Goal: Communication & Community: Answer question/provide support

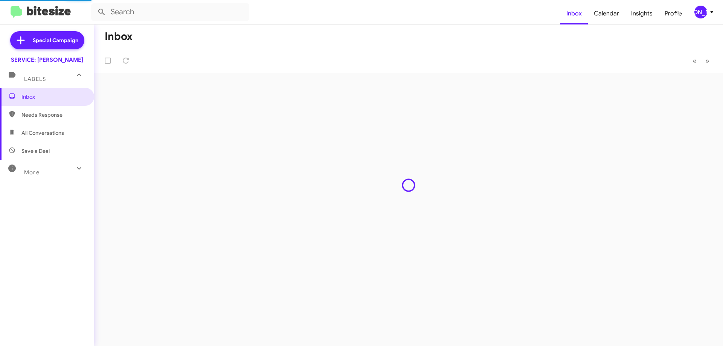
click at [54, 130] on span "All Conversations" at bounding box center [42, 133] width 43 height 8
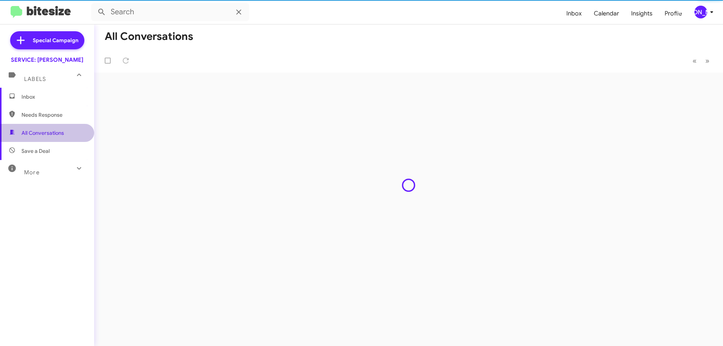
type input "in:all-conversations"
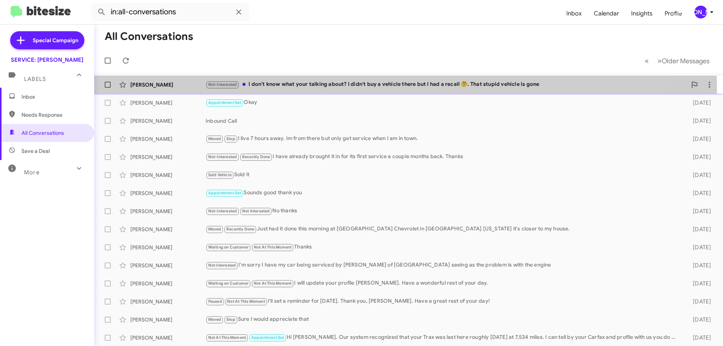
click at [359, 90] on div "[PERSON_NAME] Not-Interested I don't know what your talking about? I didn't buy…" at bounding box center [408, 84] width 617 height 15
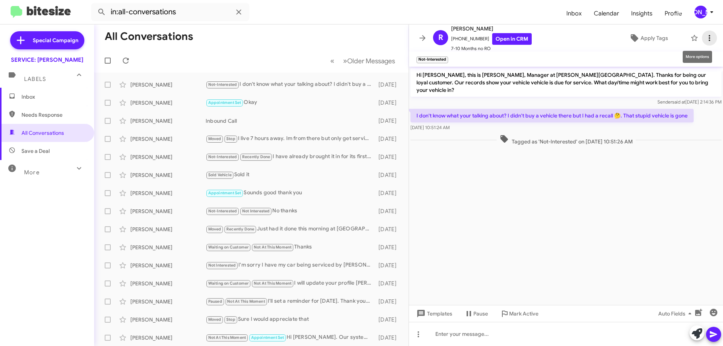
click at [705, 37] on icon at bounding box center [709, 38] width 9 height 9
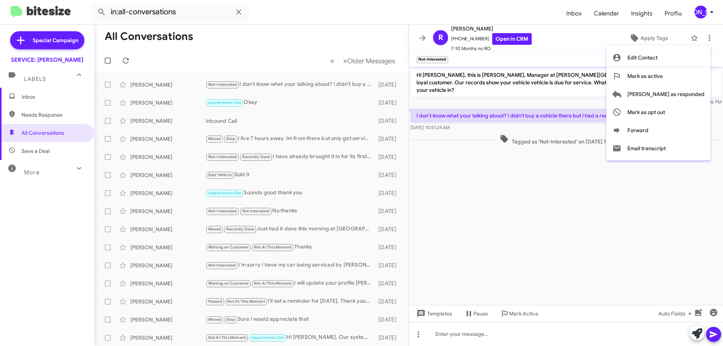
click at [571, 46] on div at bounding box center [361, 173] width 723 height 346
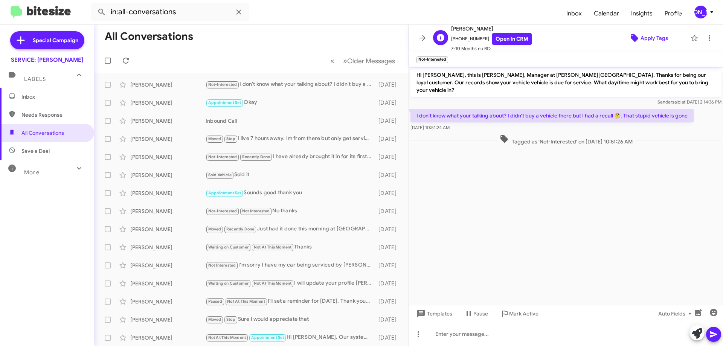
click at [632, 33] on span "Apply Tags" at bounding box center [648, 38] width 65 height 14
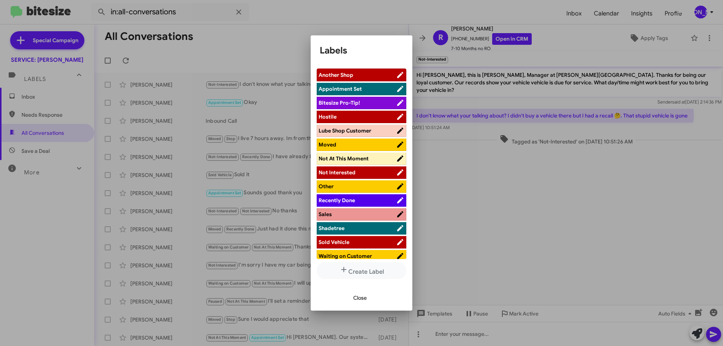
click at [349, 243] on span "Sold Vehicle" at bounding box center [334, 242] width 31 height 7
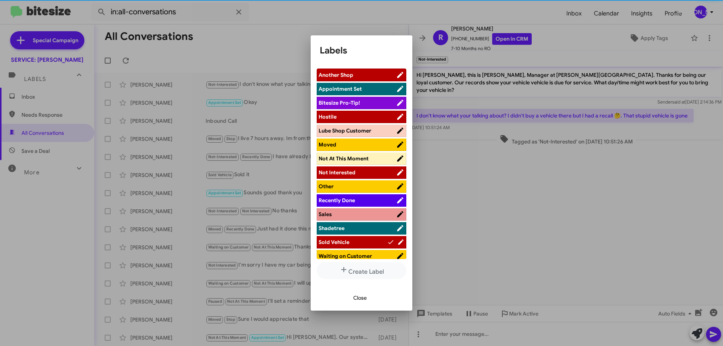
click at [356, 298] on span "Close" at bounding box center [360, 298] width 14 height 14
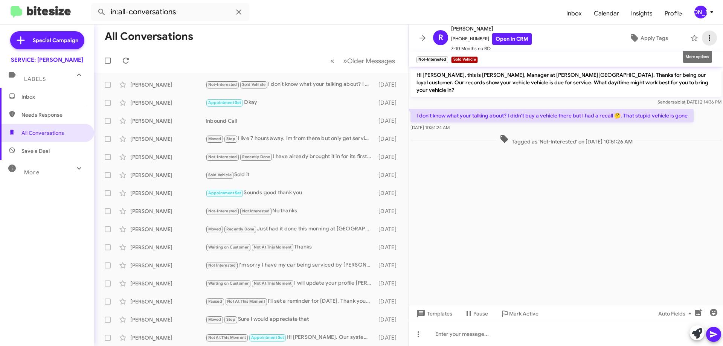
click at [705, 39] on icon at bounding box center [709, 38] width 9 height 9
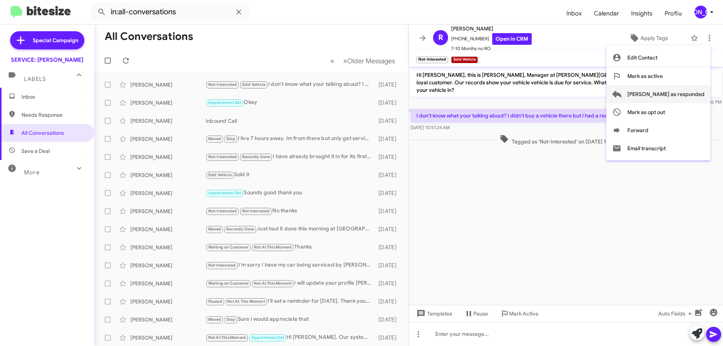
click at [687, 93] on span "[PERSON_NAME] as responded" at bounding box center [666, 94] width 77 height 18
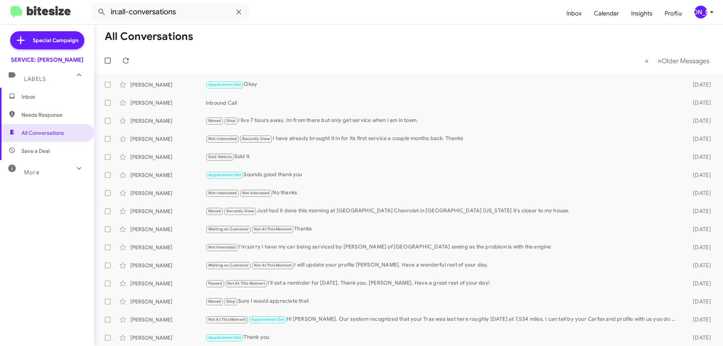
click at [43, 93] on span "Inbox" at bounding box center [53, 97] width 64 height 8
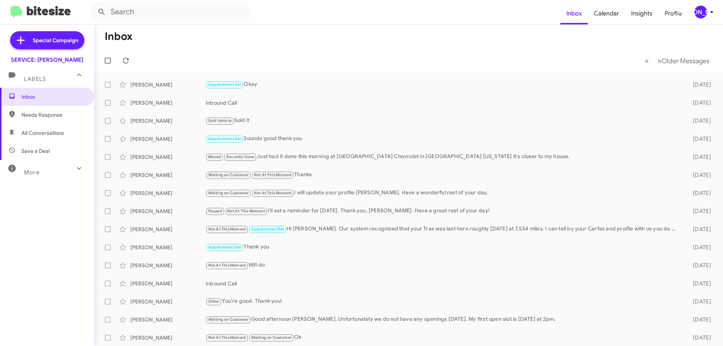
click at [50, 136] on span "All Conversations" at bounding box center [42, 133] width 43 height 8
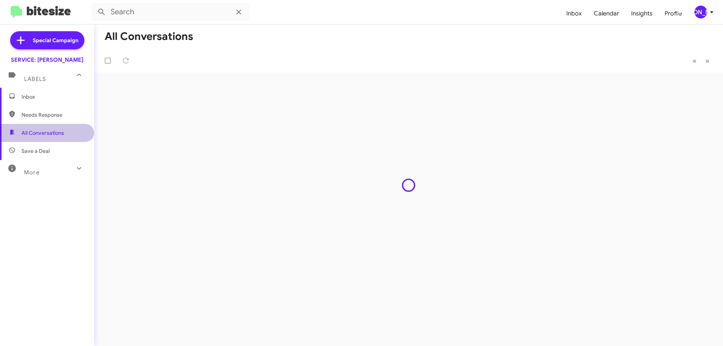
type input "in:all-conversations"
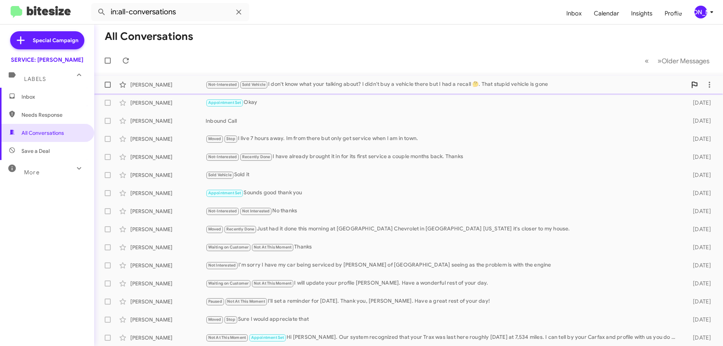
drag, startPoint x: 353, startPoint y: 88, endPoint x: 370, endPoint y: 82, distance: 18.2
click at [353, 88] on div "Not-Interested Sold Vehicle I don't know what your talking about? I didn't buy …" at bounding box center [446, 84] width 481 height 9
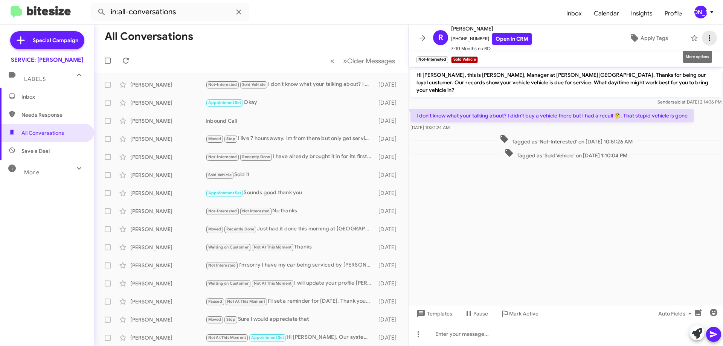
click at [705, 38] on icon at bounding box center [709, 38] width 9 height 9
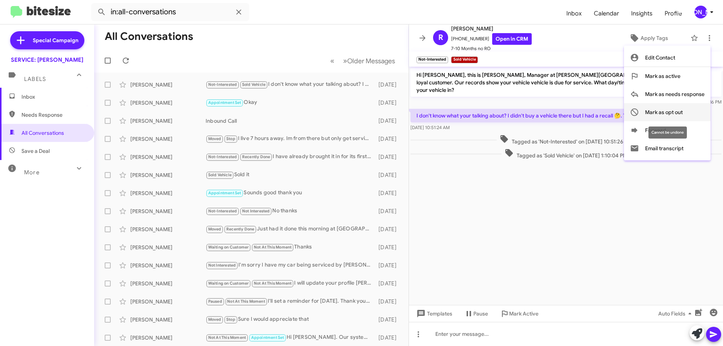
click at [683, 108] on span "Mark as opt out" at bounding box center [664, 112] width 38 height 18
